Goal: Task Accomplishment & Management: Complete application form

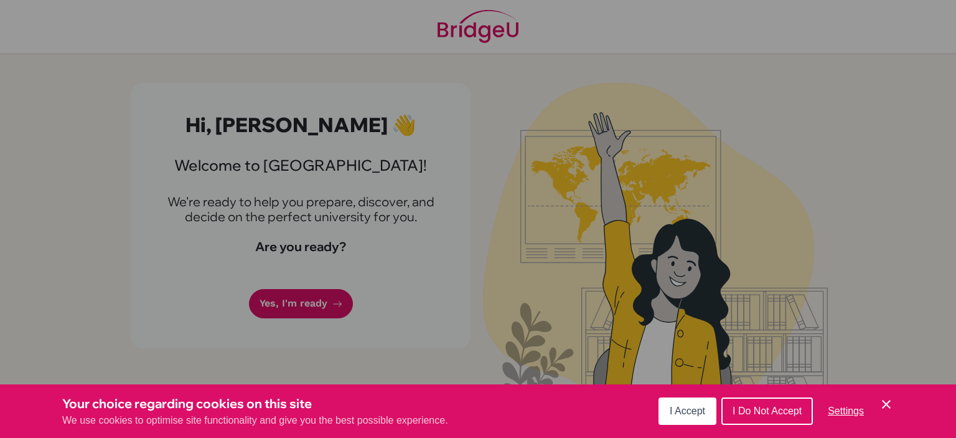
click at [889, 404] on icon "Cookie Control Close Icon" at bounding box center [886, 404] width 15 height 15
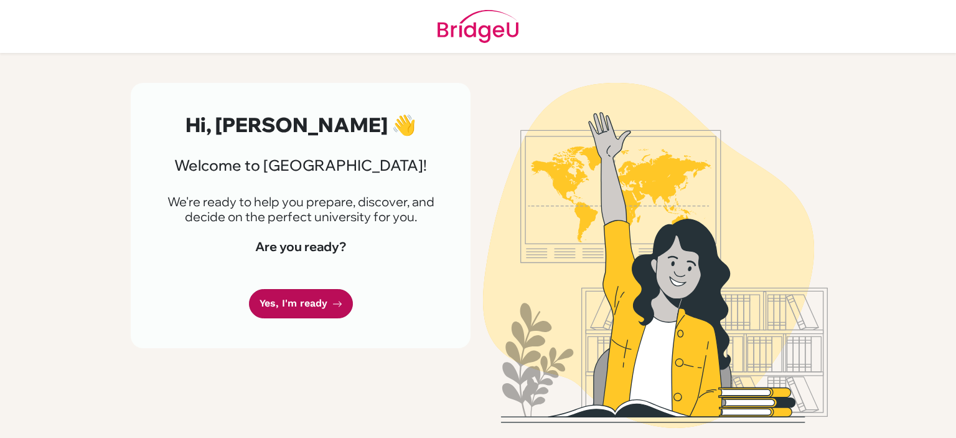
click at [307, 307] on link "Yes, I'm ready" at bounding box center [301, 303] width 104 height 29
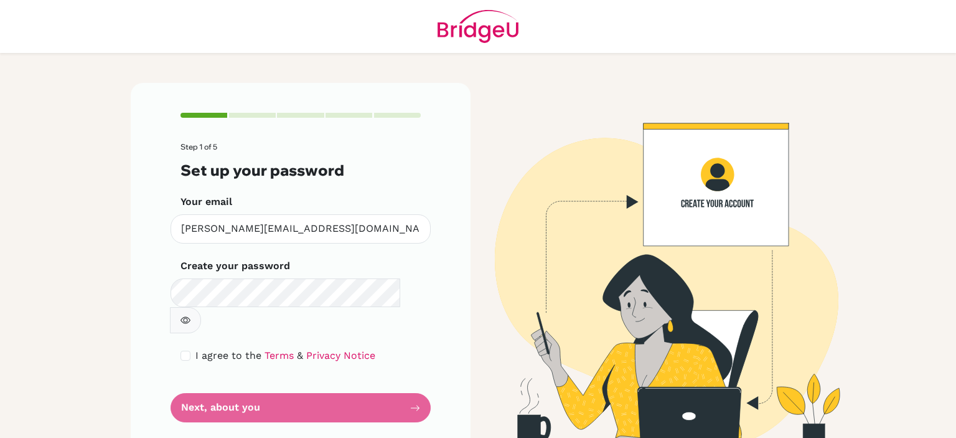
click at [201, 307] on button "button" at bounding box center [185, 320] width 31 height 26
click at [112, 291] on main "Step 1 of 5 Set up your password Your email [PERSON_NAME][EMAIL_ADDRESS][DOMAIN…" at bounding box center [478, 219] width 956 height 438
click at [190, 350] on input "checkbox" at bounding box center [186, 355] width 10 height 10
checkbox input "true"
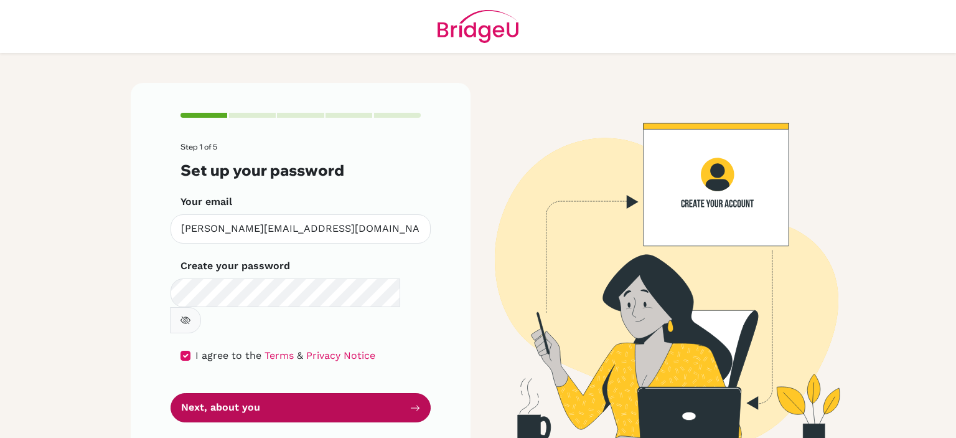
click at [289, 393] on button "Next, about you" at bounding box center [301, 407] width 260 height 29
